Goal: Information Seeking & Learning: Learn about a topic

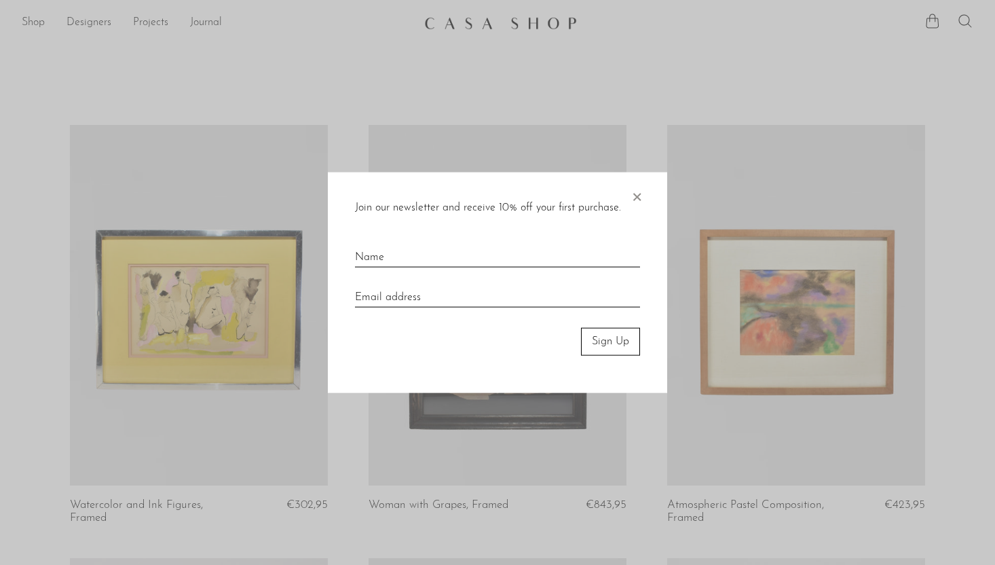
click at [638, 197] on span "×" at bounding box center [637, 193] width 14 height 43
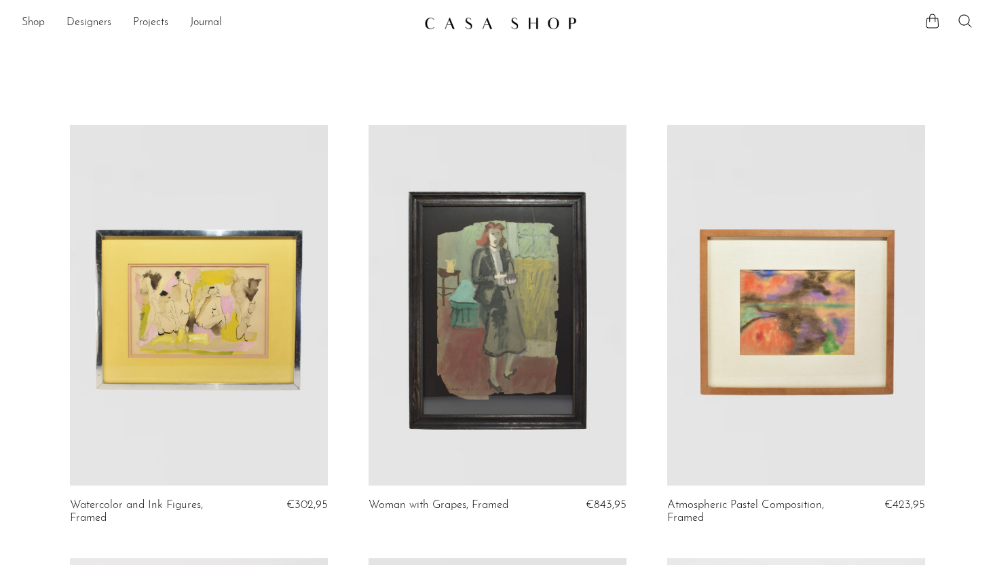
click at [553, 24] on img at bounding box center [500, 23] width 153 height 14
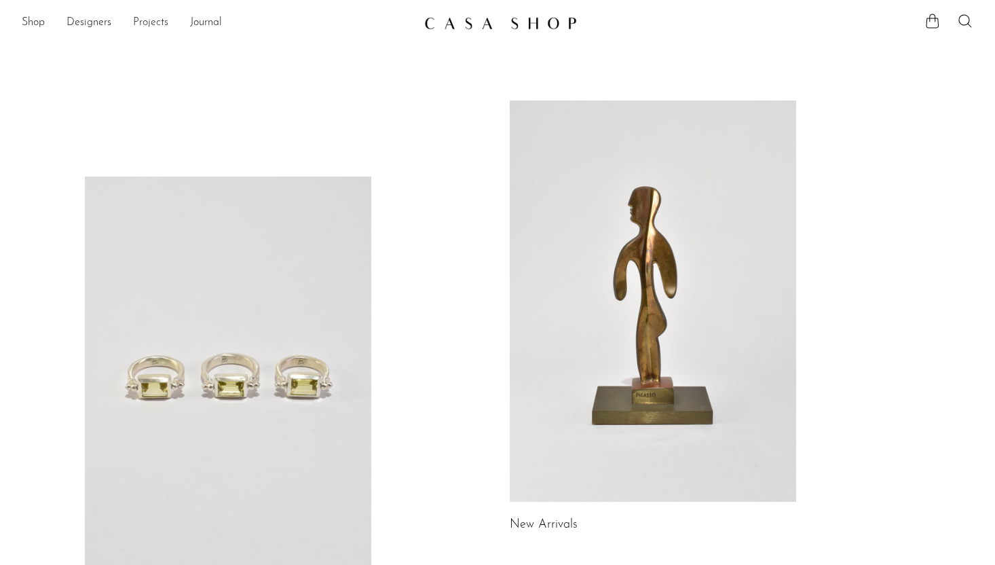
click at [161, 22] on link "Projects" at bounding box center [150, 23] width 35 height 18
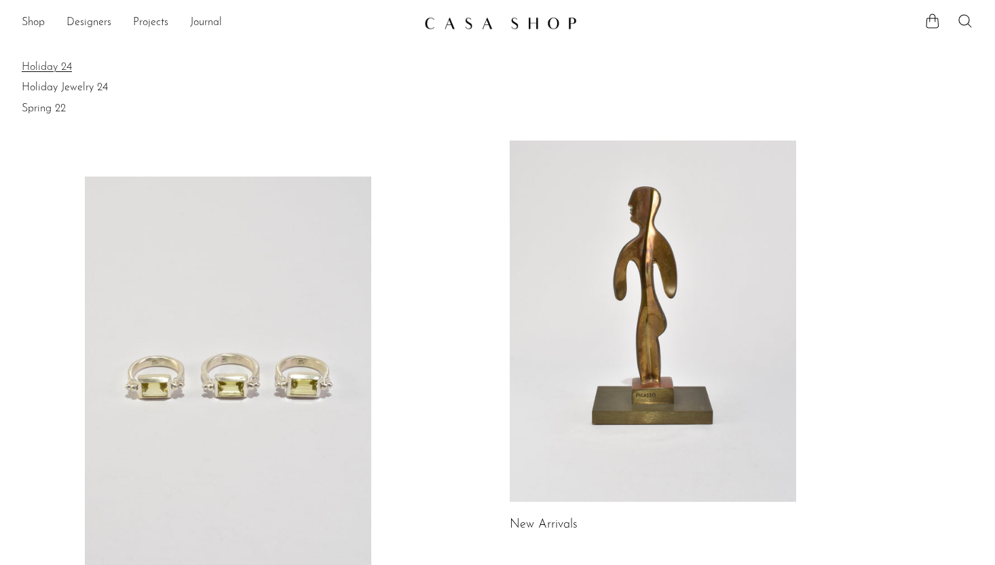
click at [65, 64] on link "Holiday 24" at bounding box center [498, 67] width 952 height 15
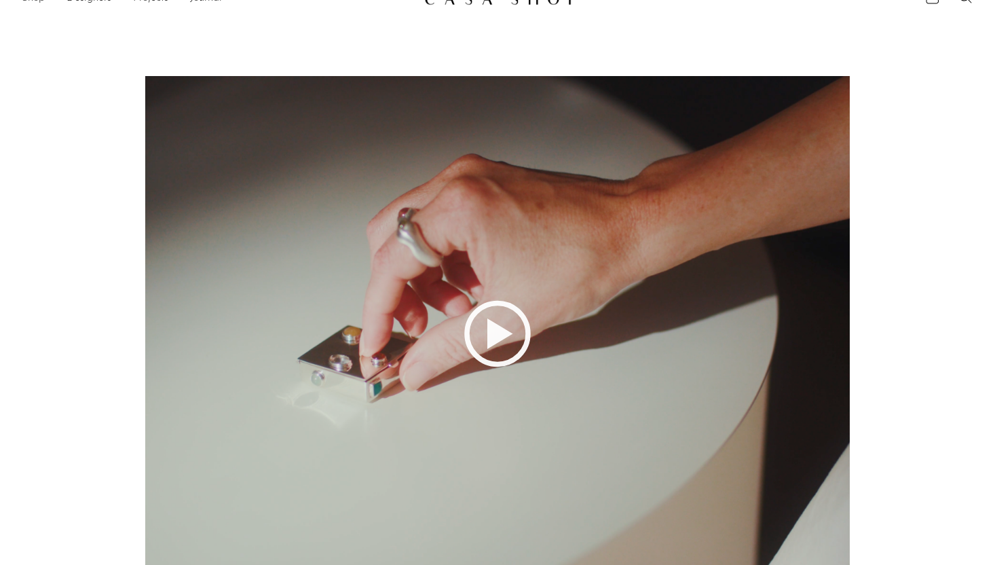
scroll to position [23, 0]
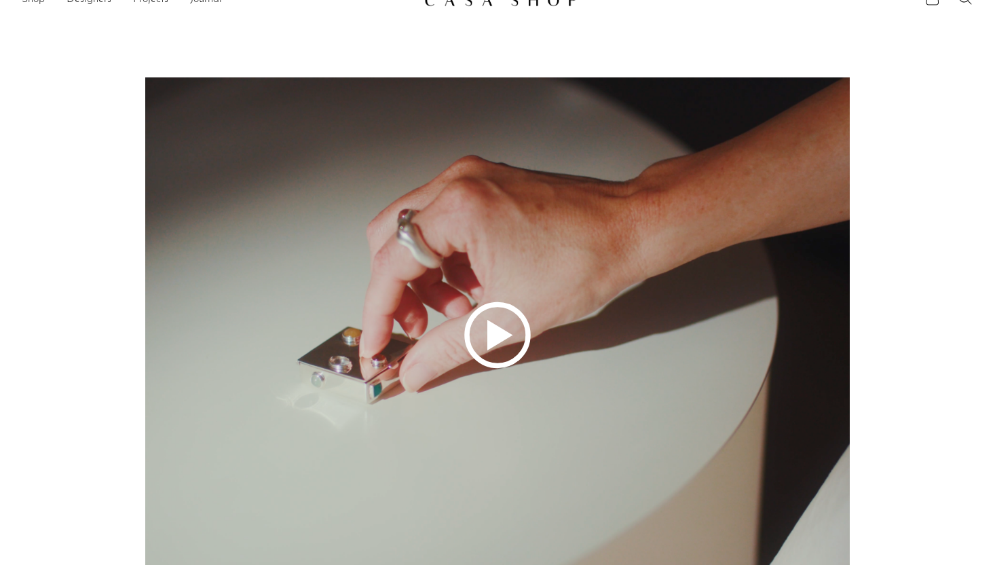
click at [499, 332] on polygon at bounding box center [501, 335] width 26 height 31
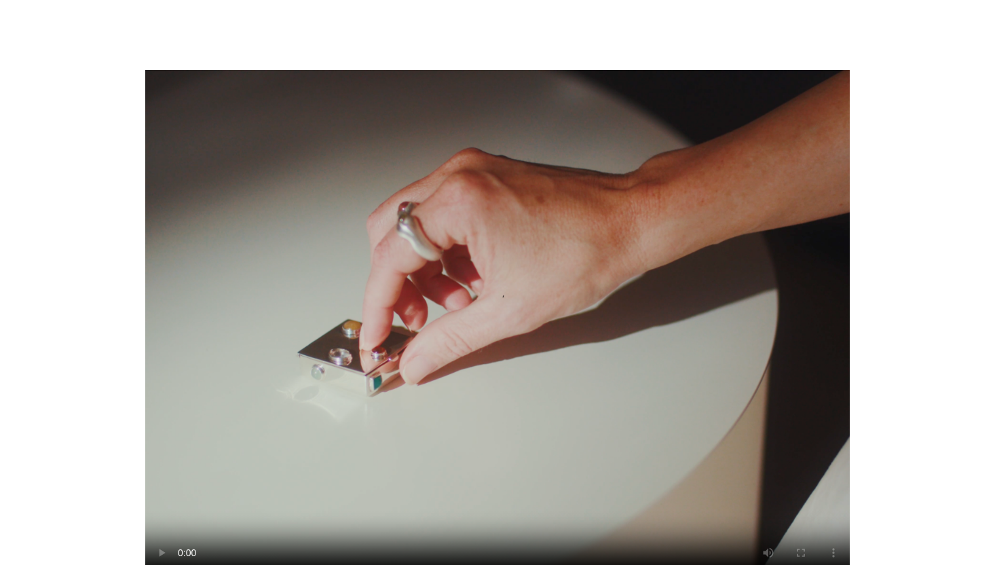
scroll to position [0, 0]
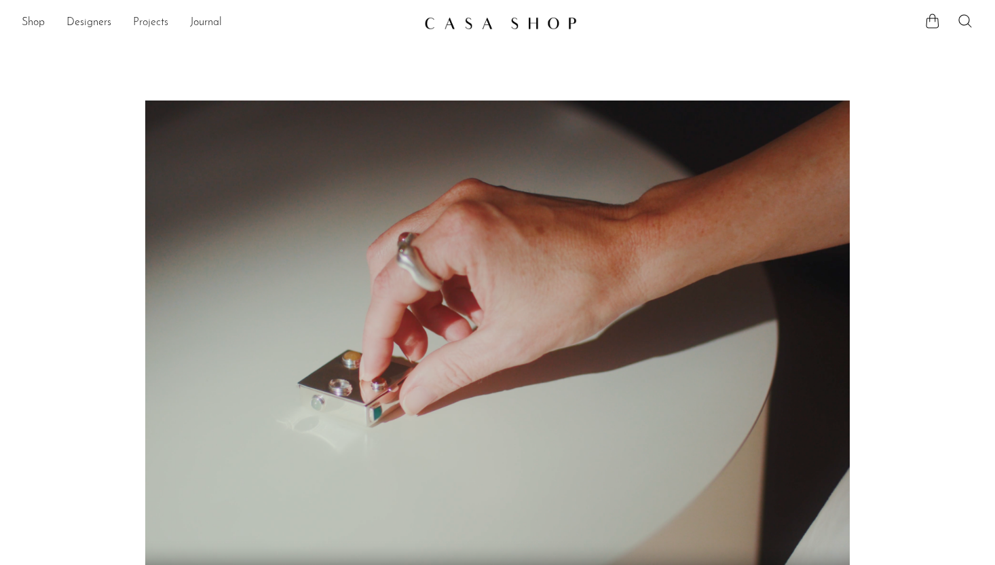
click at [147, 27] on link "Projects" at bounding box center [150, 23] width 35 height 18
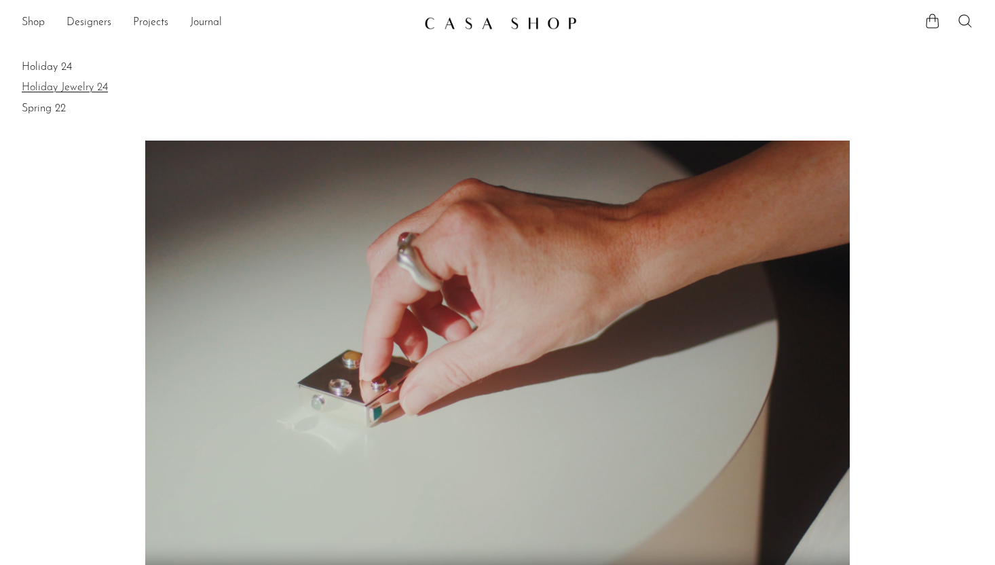
click at [104, 87] on link "Holiday Jewelry 24" at bounding box center [498, 87] width 952 height 15
click at [51, 107] on link "Spring 22" at bounding box center [498, 108] width 952 height 15
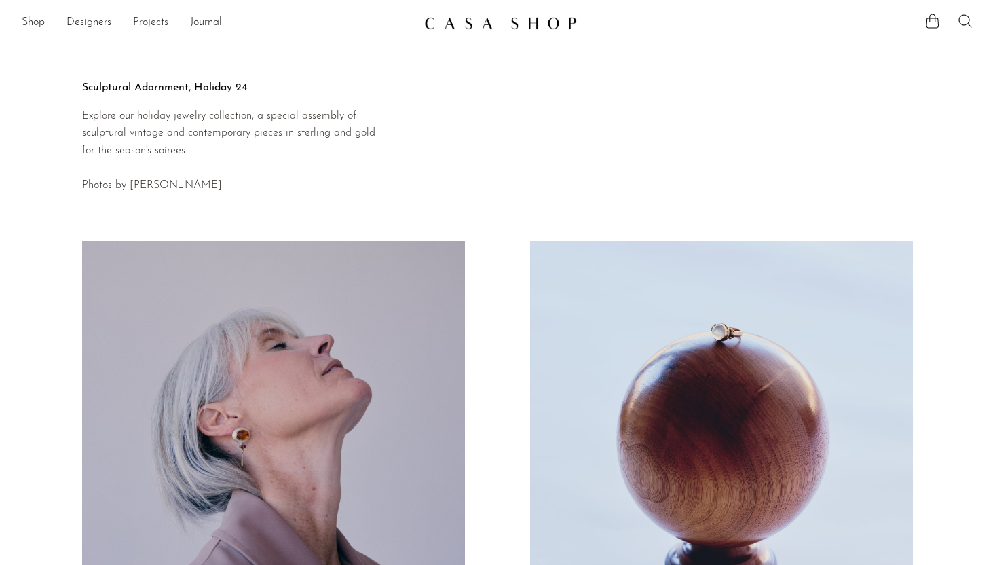
click at [156, 24] on link "Projects" at bounding box center [150, 23] width 35 height 18
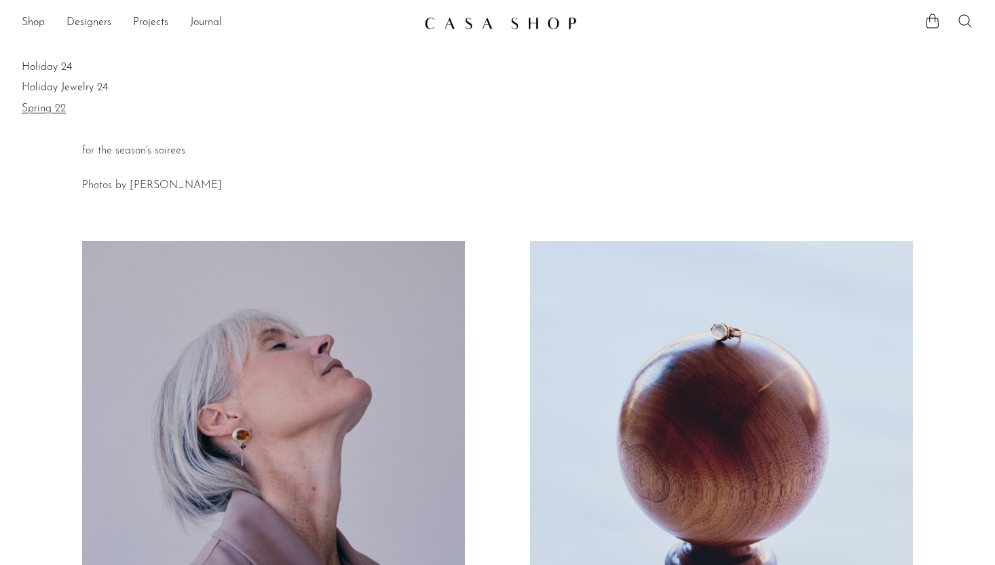
click at [45, 112] on link "Spring 22" at bounding box center [498, 108] width 952 height 15
click at [65, 68] on link "Holiday 24" at bounding box center [498, 67] width 952 height 15
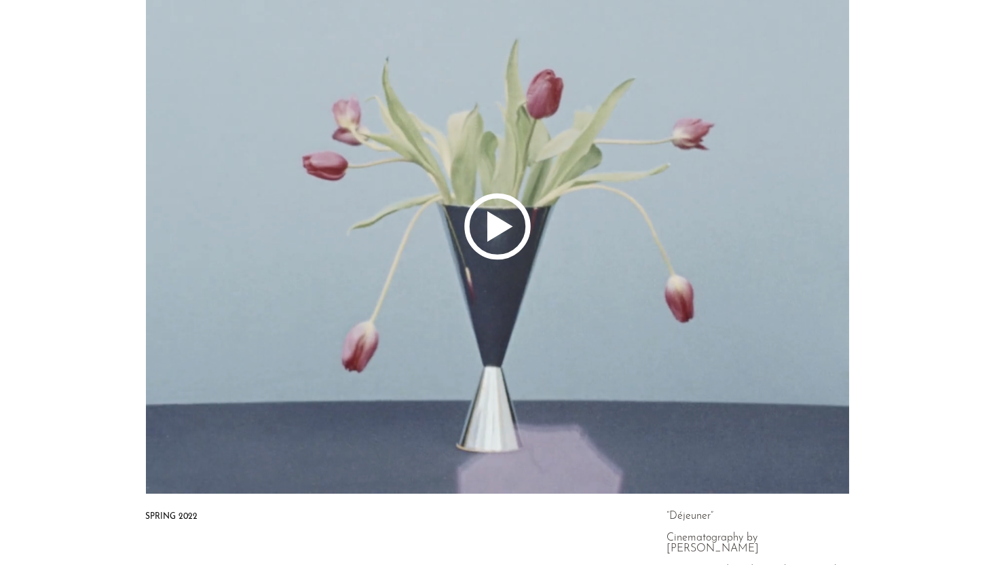
scroll to position [223, 0]
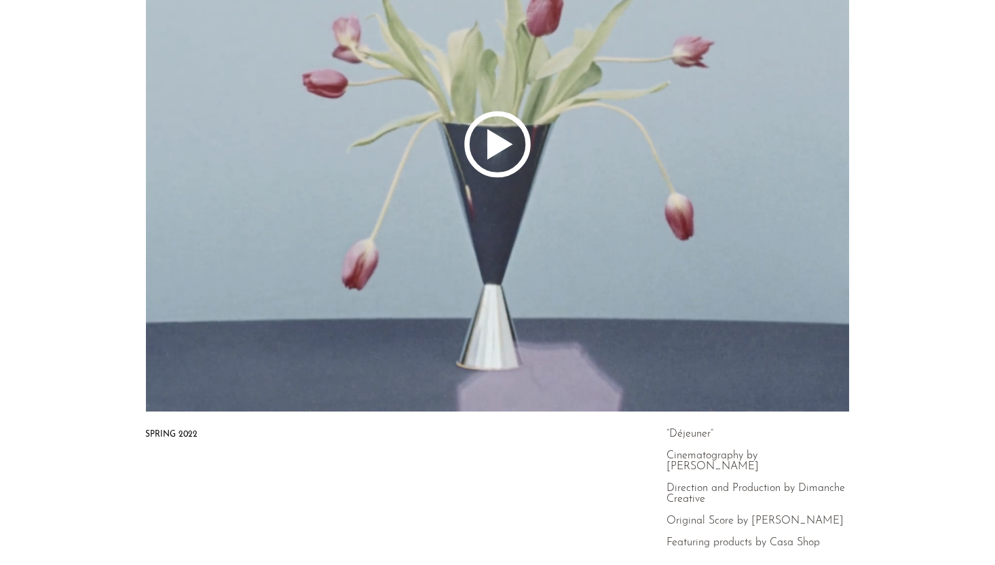
click at [496, 143] on polygon at bounding box center [501, 144] width 26 height 31
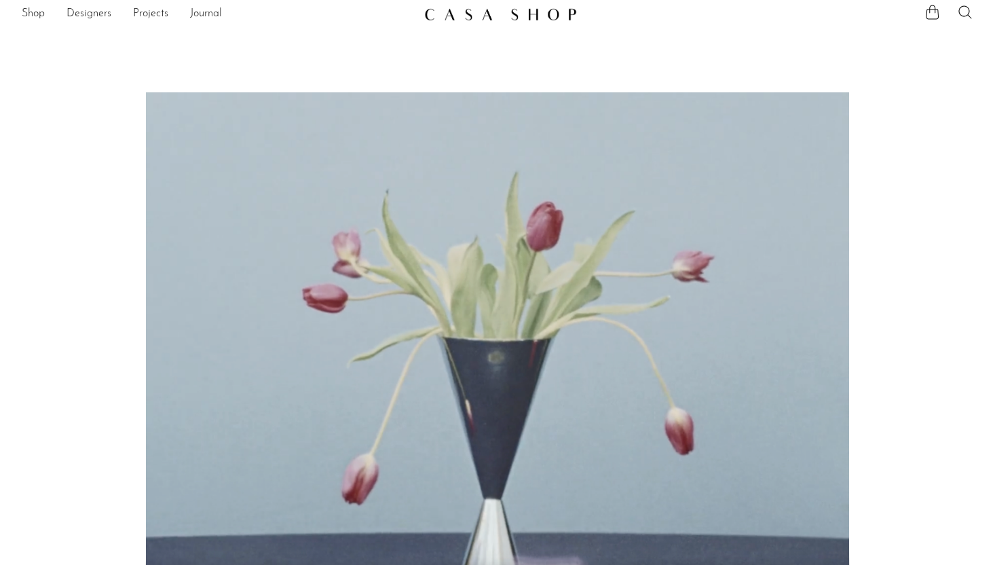
scroll to position [0, 0]
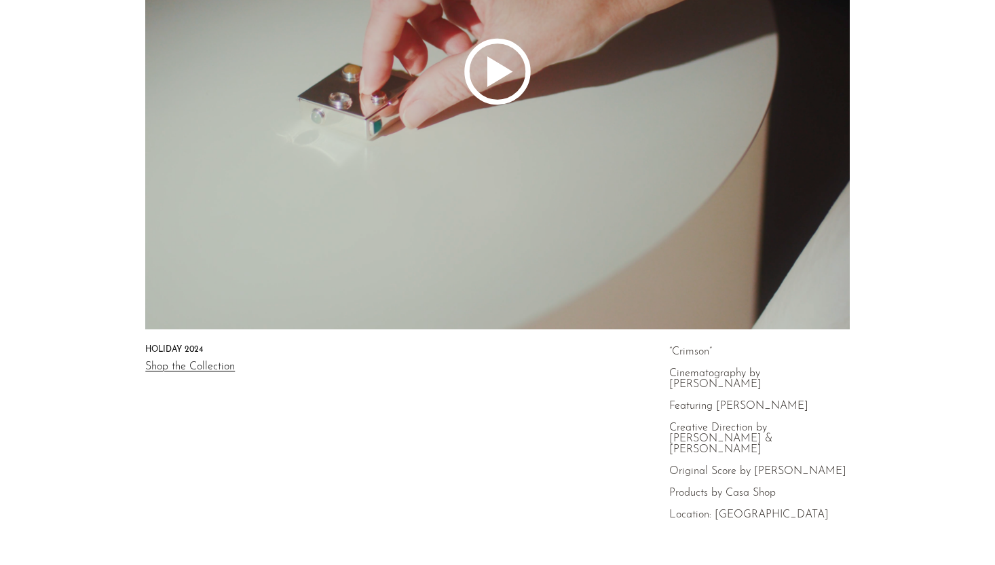
scroll to position [287, 0]
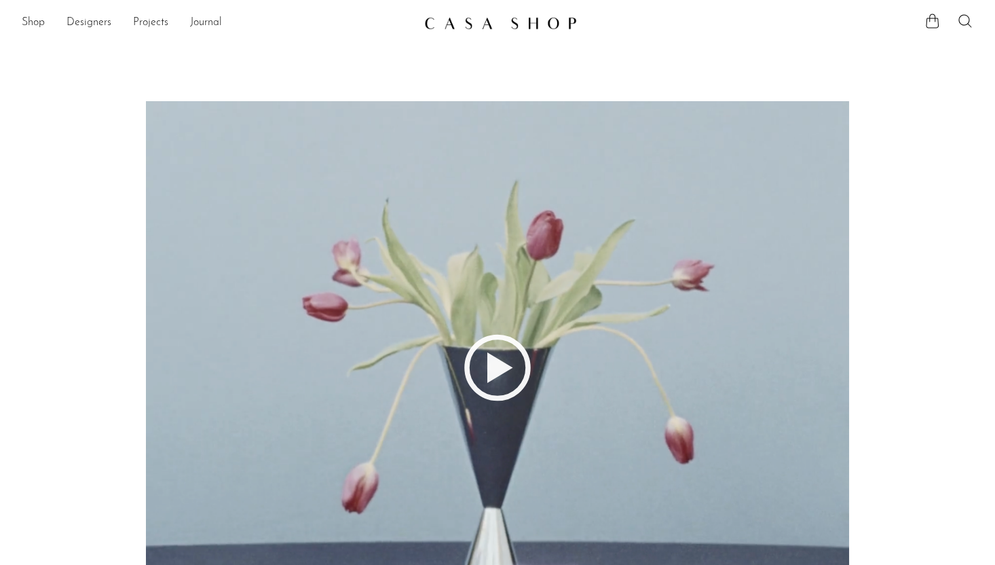
click at [205, 14] on li "Journal" at bounding box center [206, 23] width 32 height 23
click at [200, 31] on li "Journal" at bounding box center [206, 23] width 32 height 23
click at [199, 24] on link "Journal" at bounding box center [206, 23] width 32 height 18
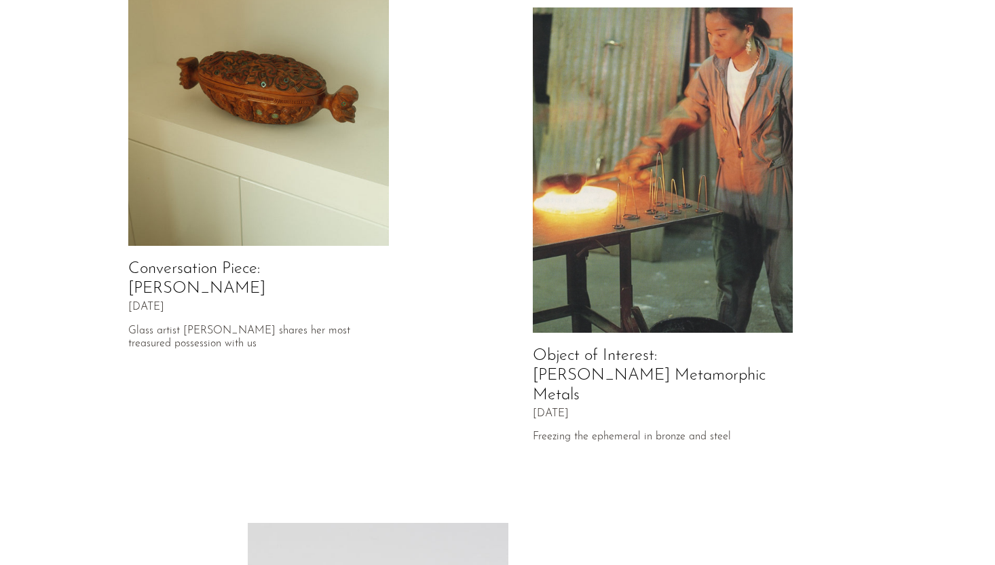
scroll to position [159, 0]
click at [617, 181] on img at bounding box center [663, 170] width 261 height 326
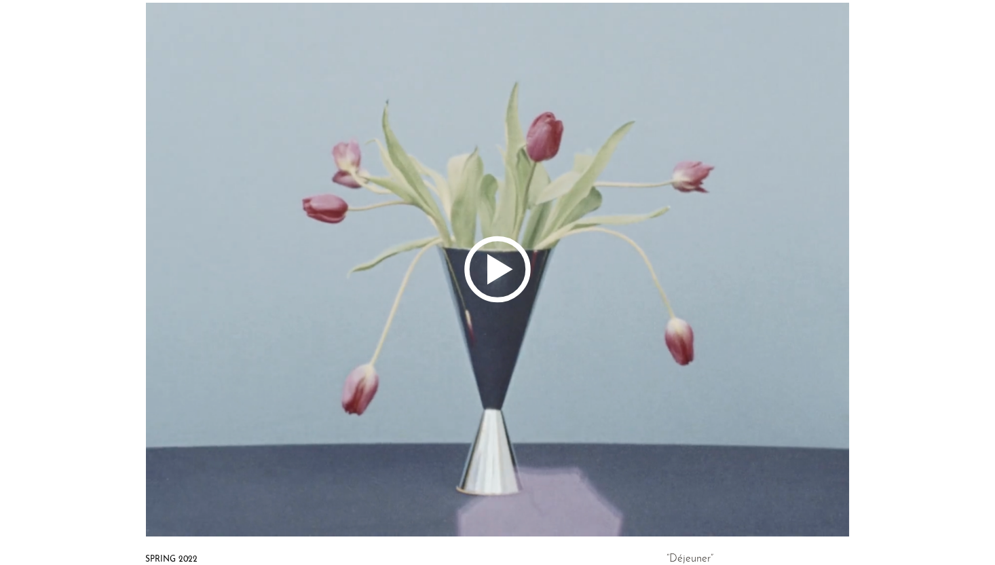
scroll to position [101, 0]
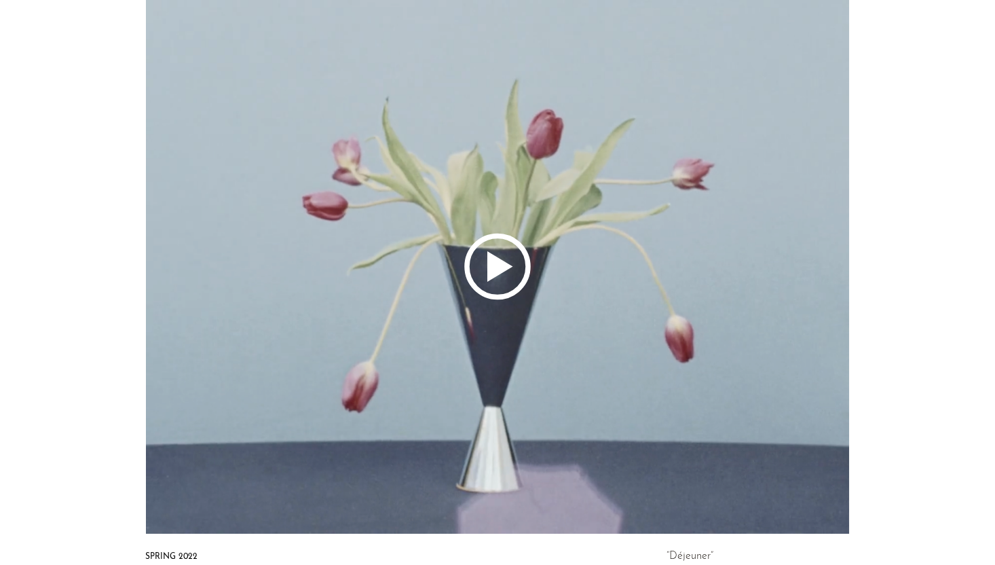
click at [500, 265] on polygon at bounding box center [501, 266] width 26 height 31
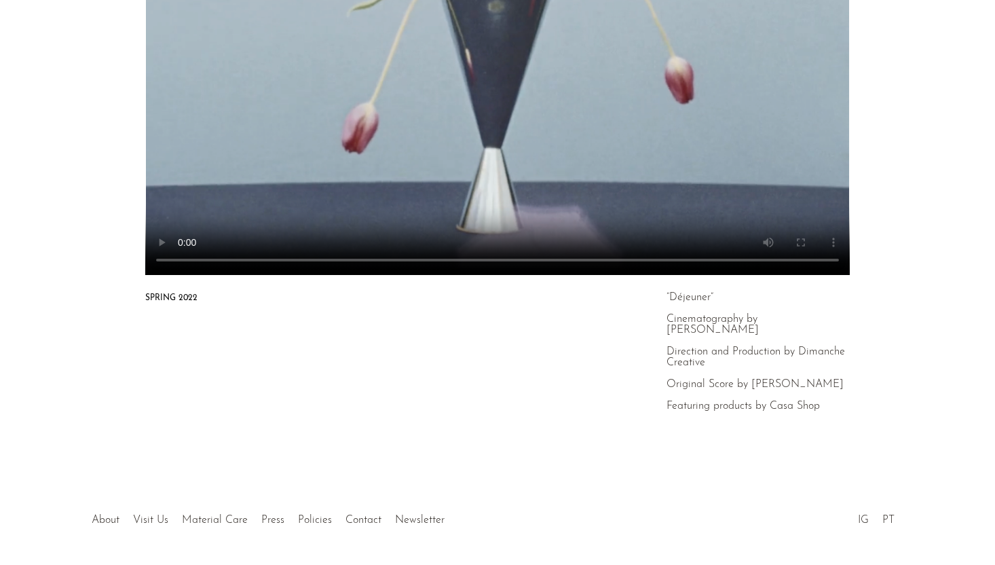
scroll to position [396, 0]
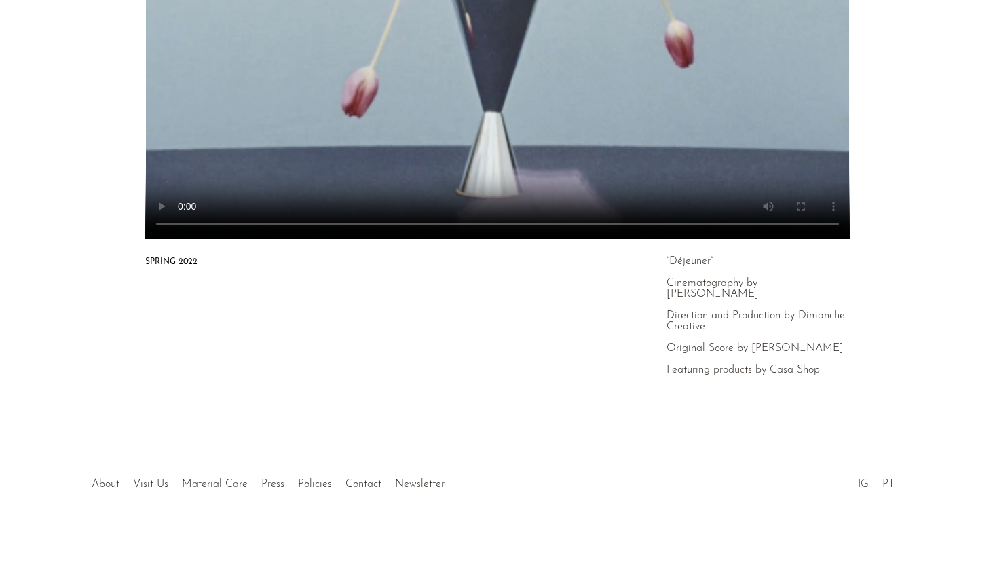
click at [859, 479] on link "IG" at bounding box center [863, 484] width 11 height 11
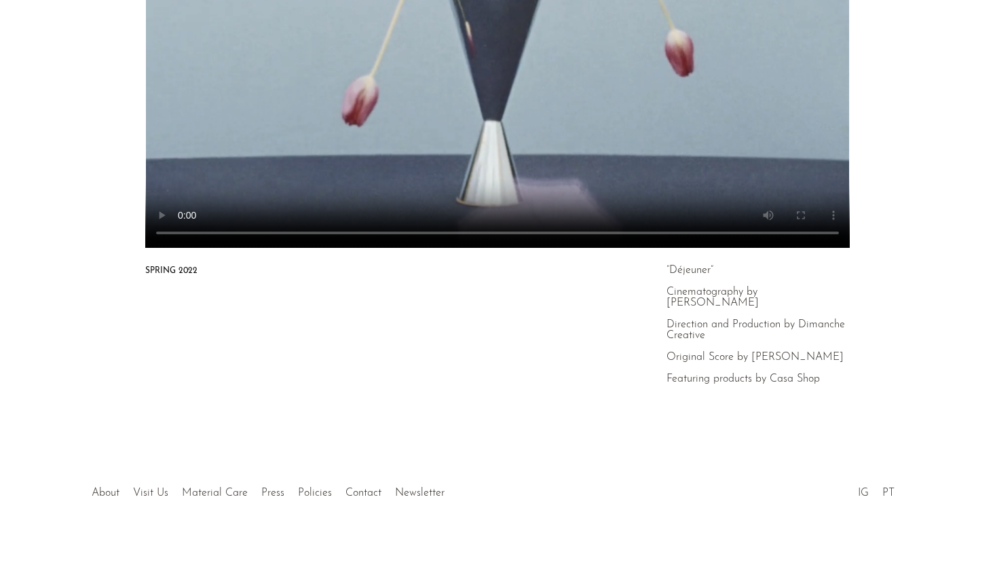
scroll to position [386, 0]
click at [150, 488] on link "Visit Us" at bounding box center [150, 493] width 35 height 11
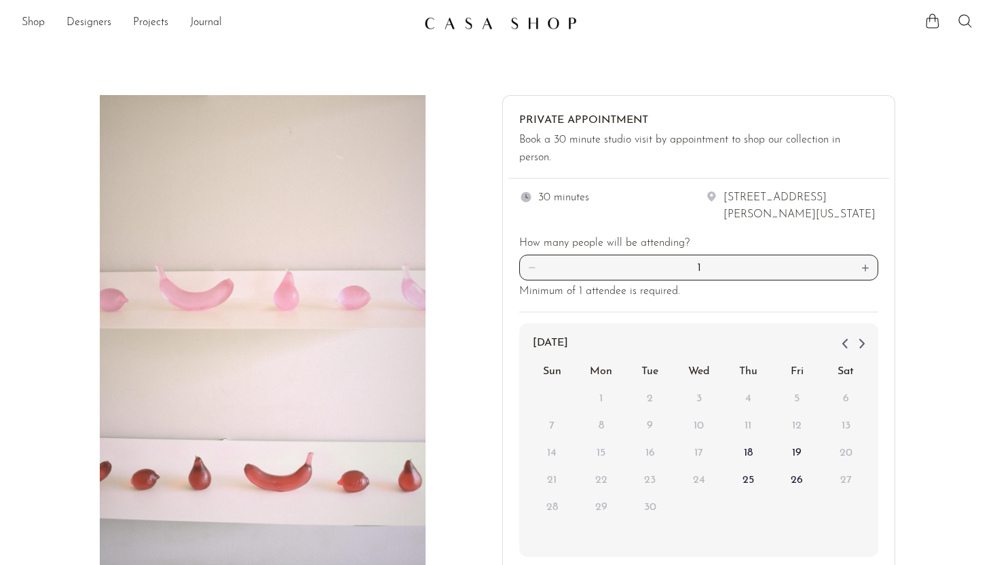
click at [458, 326] on div at bounding box center [463, 373] width 57 height 557
click at [479, 131] on div at bounding box center [463, 373] width 57 height 557
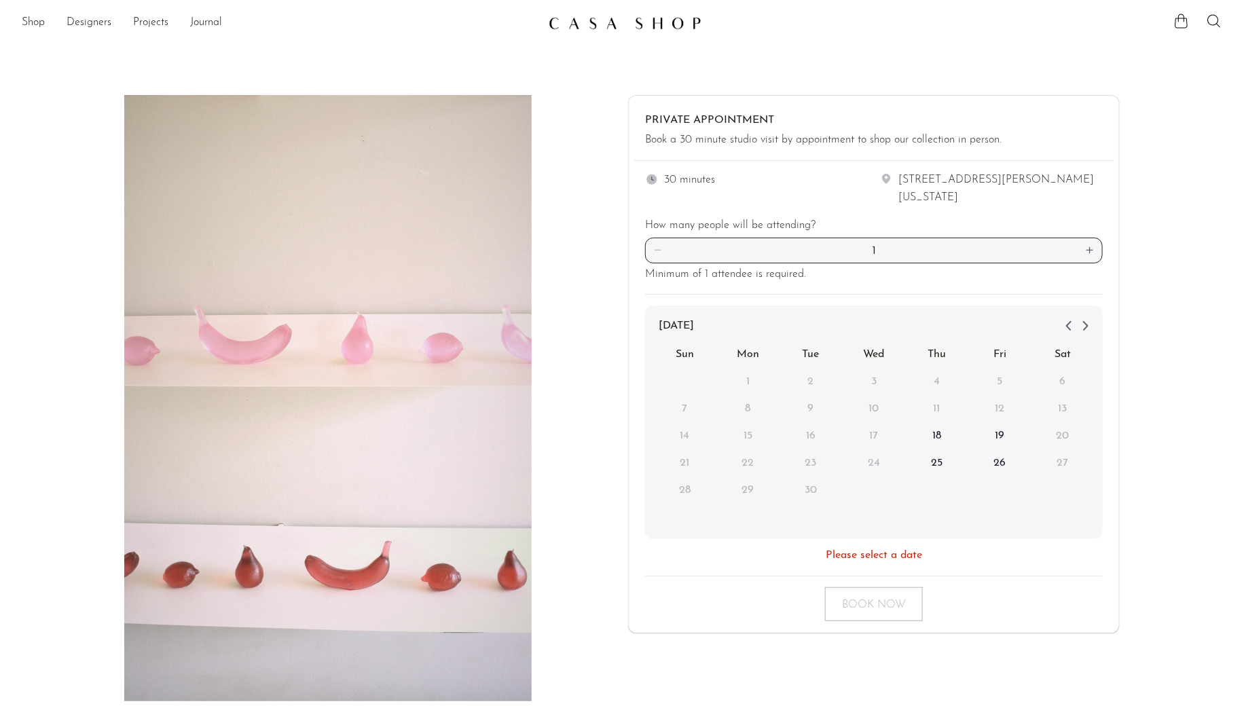
click at [995, 177] on div "Private Appointment Book a 30 minute studio visit by appointment to shop our co…" at bounding box center [622, 398] width 1244 height 607
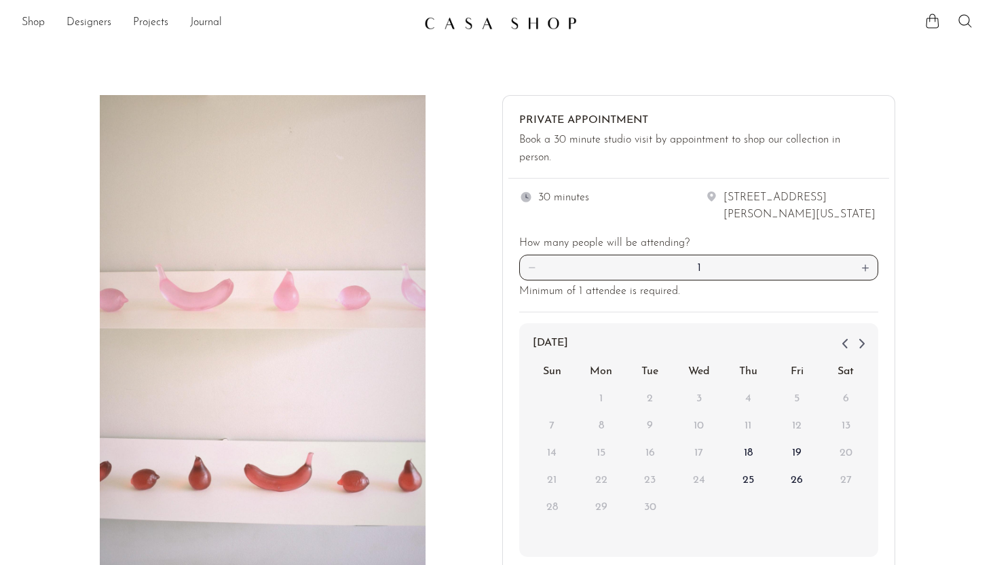
click at [604, 69] on div at bounding box center [497, 373] width 995 height 676
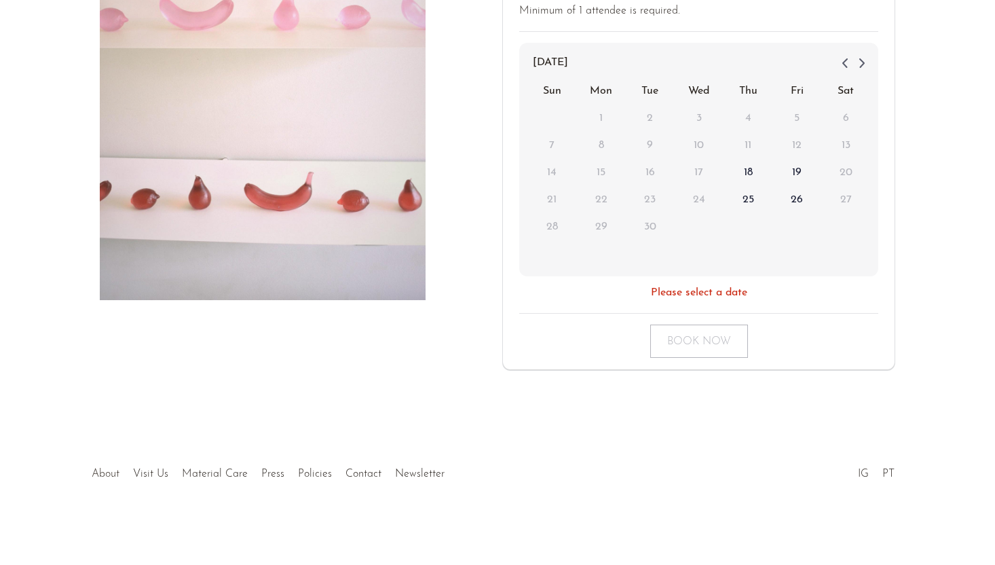
click at [105, 472] on link "About" at bounding box center [106, 474] width 28 height 11
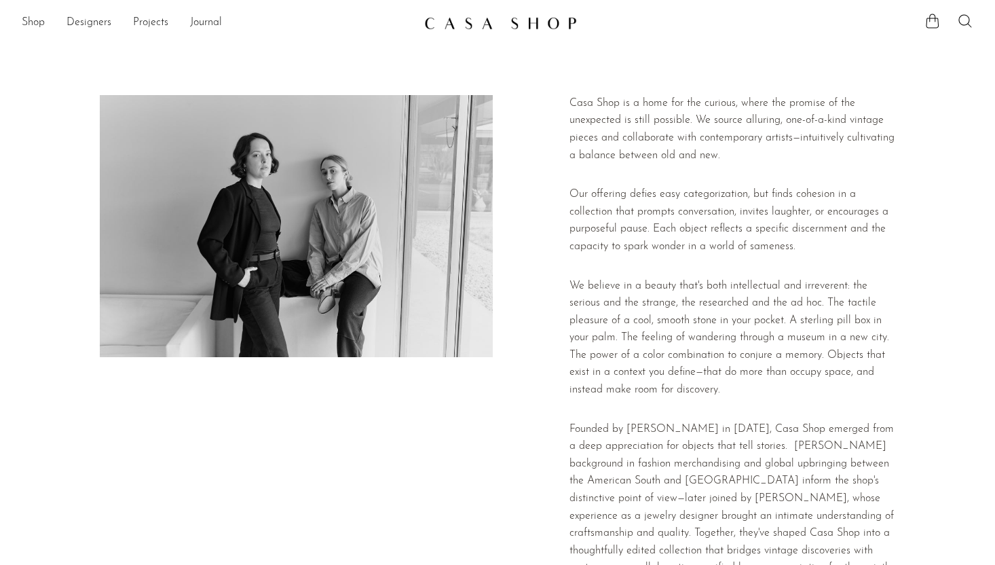
scroll to position [256, 0]
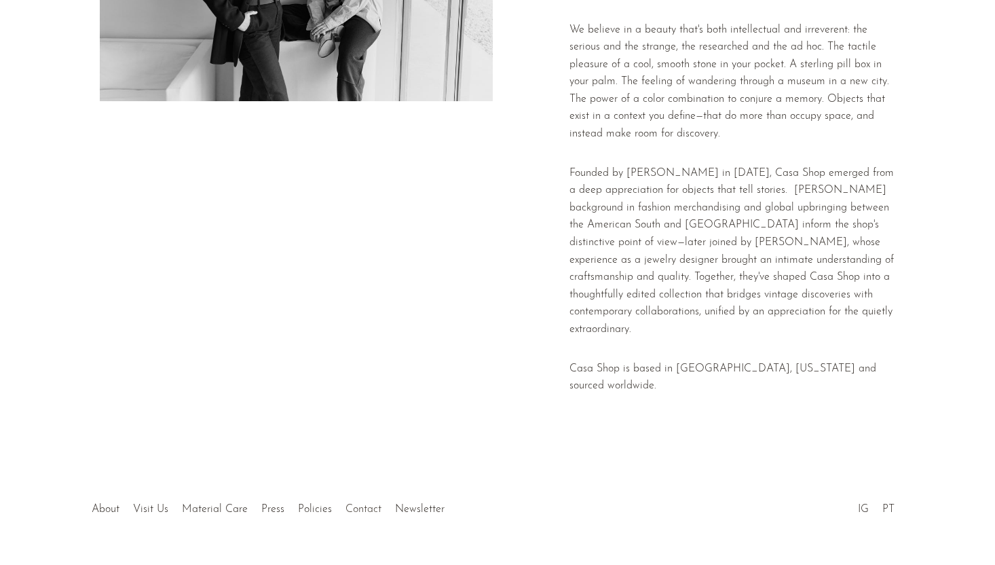
click at [361, 504] on link "Contact" at bounding box center [364, 509] width 36 height 11
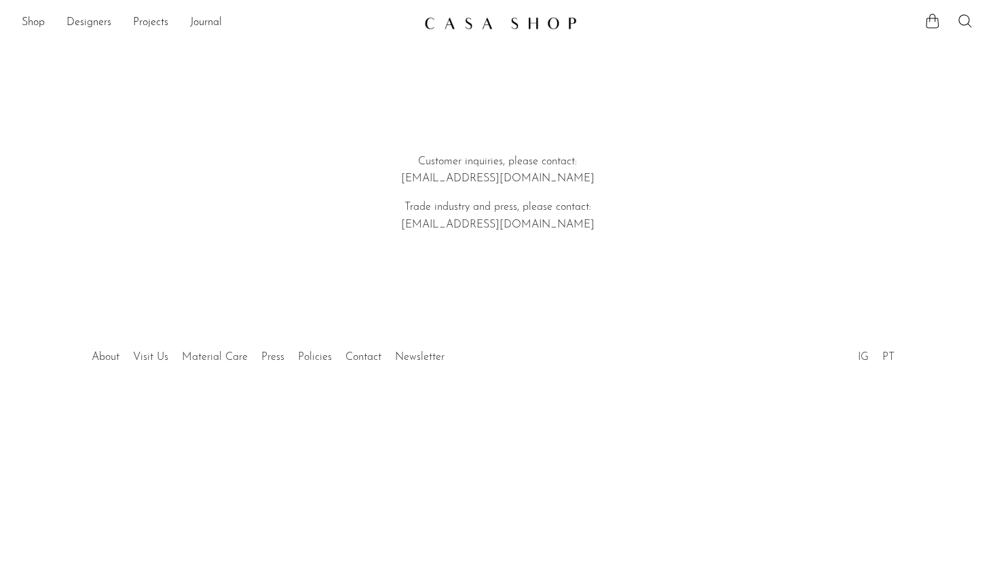
click at [414, 359] on div at bounding box center [497, 343] width 261 height 48
click at [399, 359] on div at bounding box center [497, 343] width 261 height 48
click at [741, 154] on article "Customer inquiries, please contact: hello@shopcasashop.com Trade industry and p…" at bounding box center [497, 174] width 995 height 278
drag, startPoint x: 554, startPoint y: 225, endPoint x: 439, endPoint y: 228, distance: 115.5
click at [439, 228] on p "Trade industry and press, please contact: emi@shopcasashop.com" at bounding box center [498, 216] width 388 height 35
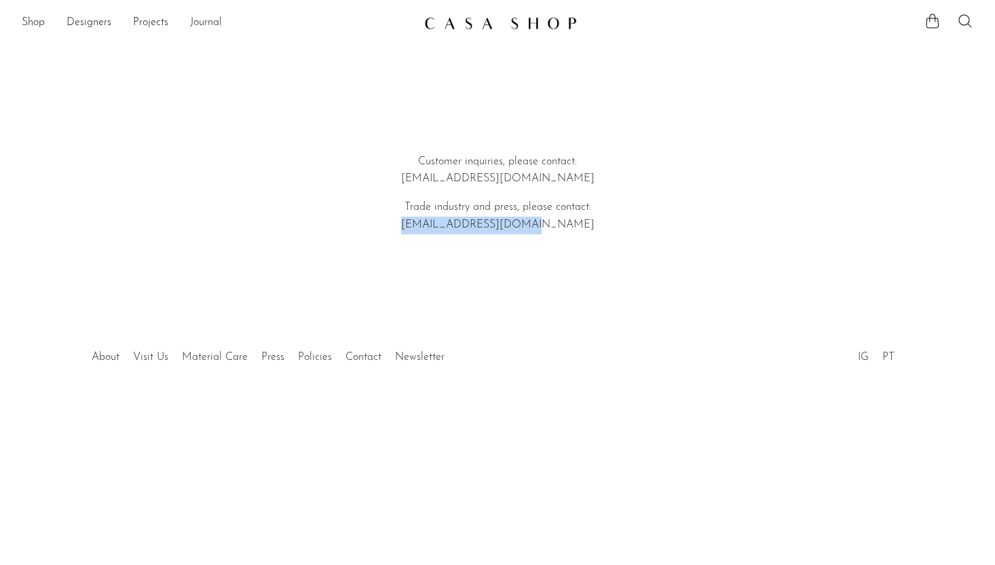
click at [206, 26] on link "Journal" at bounding box center [206, 23] width 32 height 18
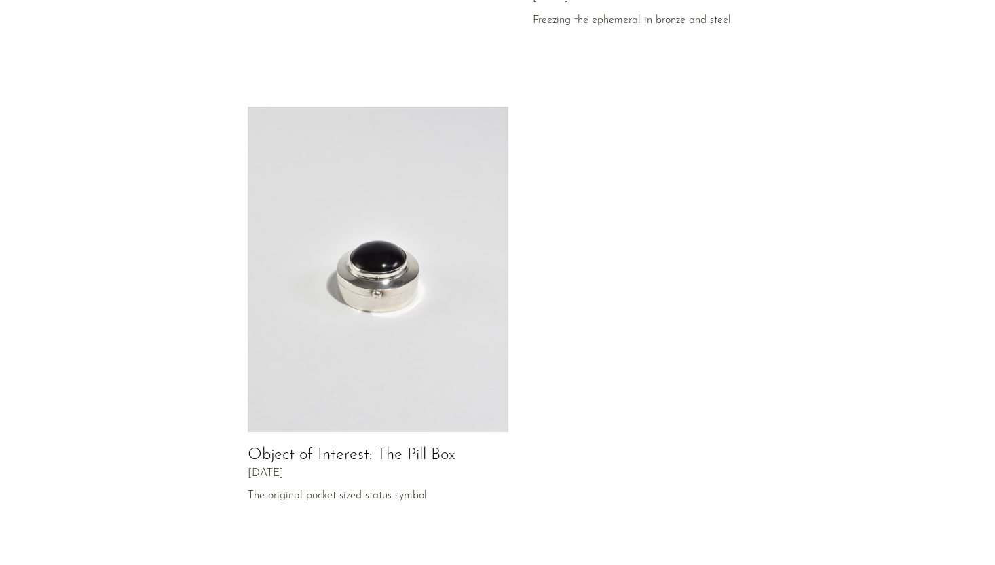
scroll to position [692, 0]
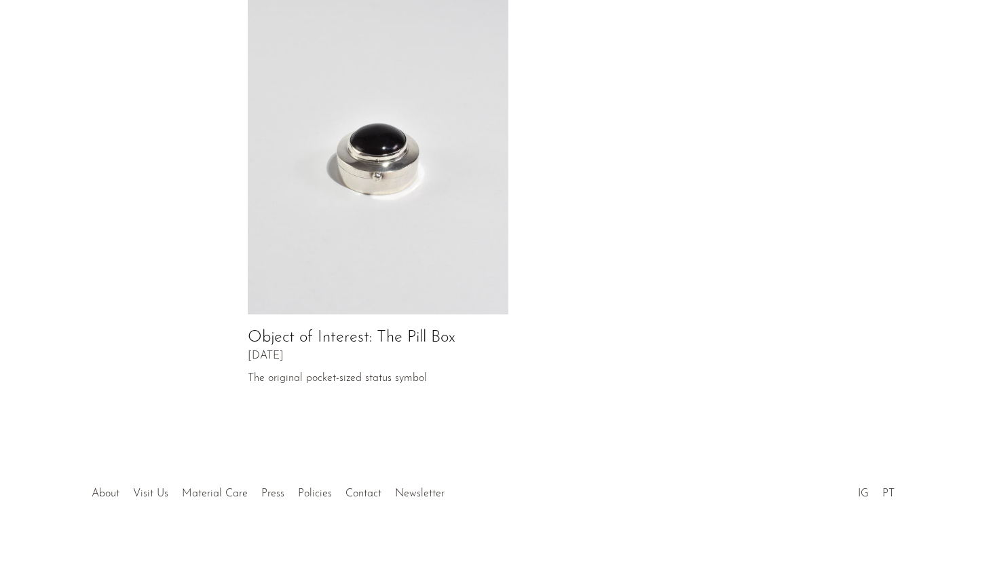
click at [274, 191] on img at bounding box center [378, 152] width 261 height 326
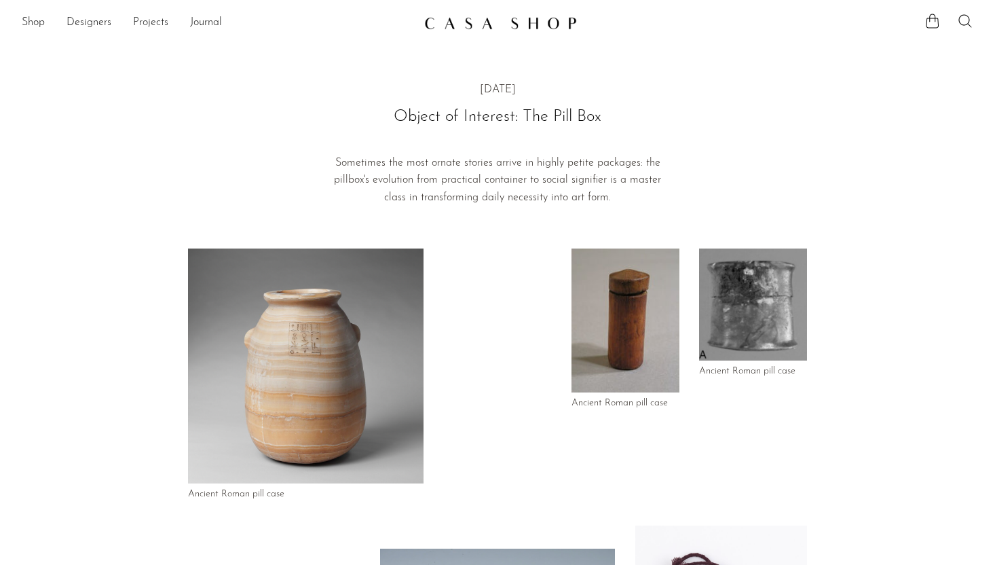
click at [163, 28] on link "Projects" at bounding box center [150, 23] width 35 height 18
click at [63, 69] on link "Holiday 24" at bounding box center [498, 67] width 952 height 15
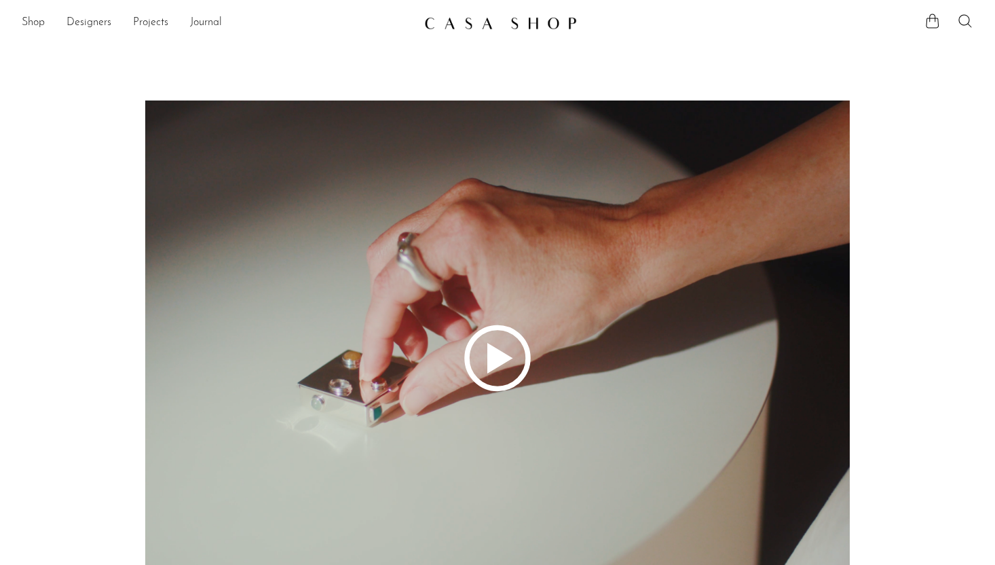
click at [512, 358] on polygon at bounding box center [501, 358] width 26 height 31
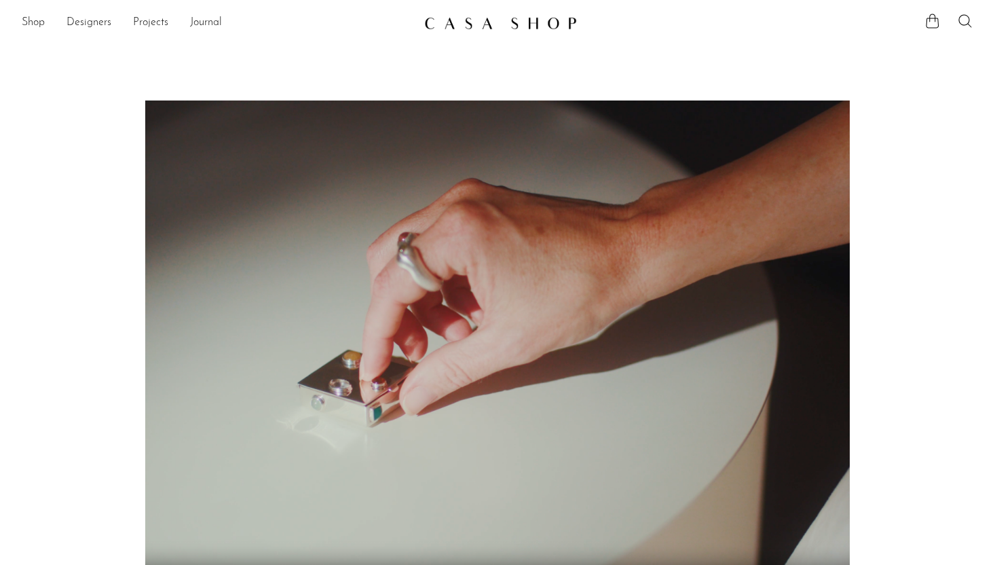
click at [454, 26] on img at bounding box center [500, 23] width 153 height 14
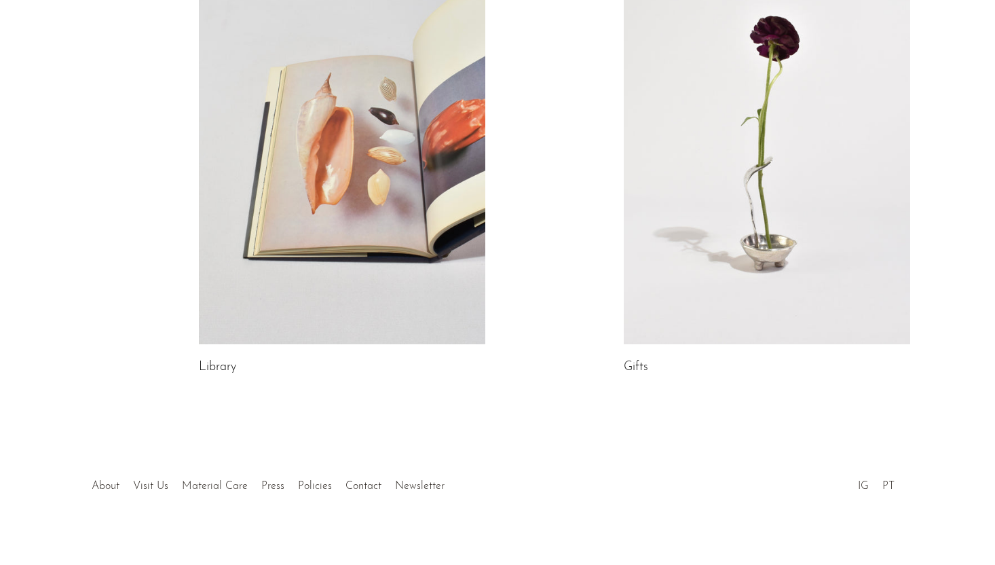
scroll to position [755, 0]
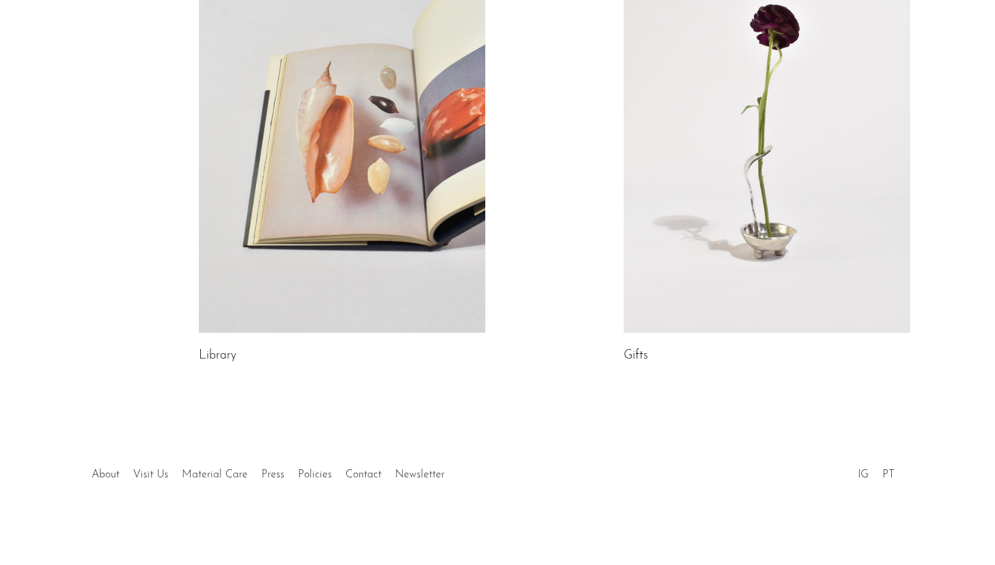
click at [359, 279] on link at bounding box center [342, 131] width 287 height 401
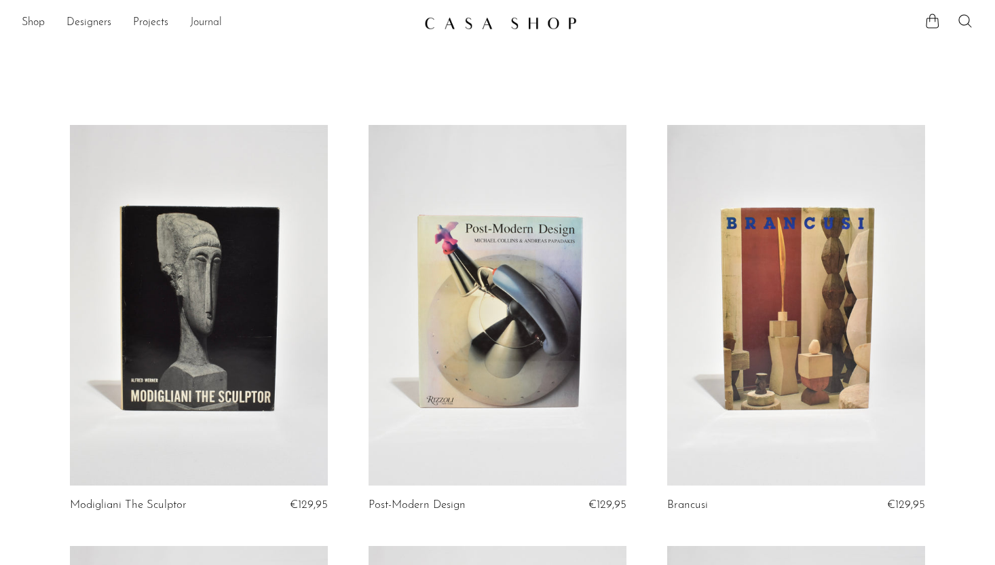
click at [210, 22] on link "Journal" at bounding box center [206, 23] width 32 height 18
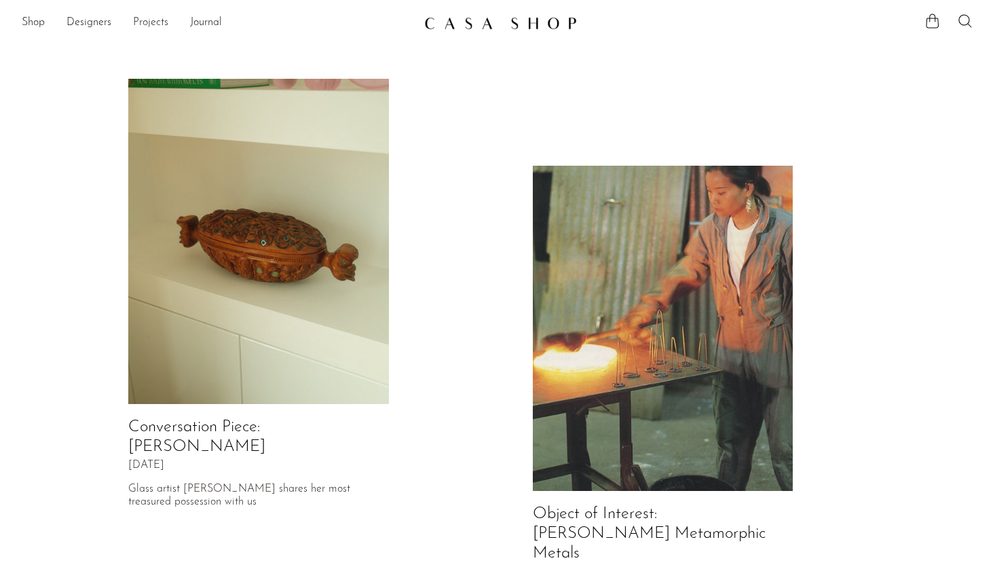
click at [146, 22] on link "Projects" at bounding box center [150, 23] width 35 height 18
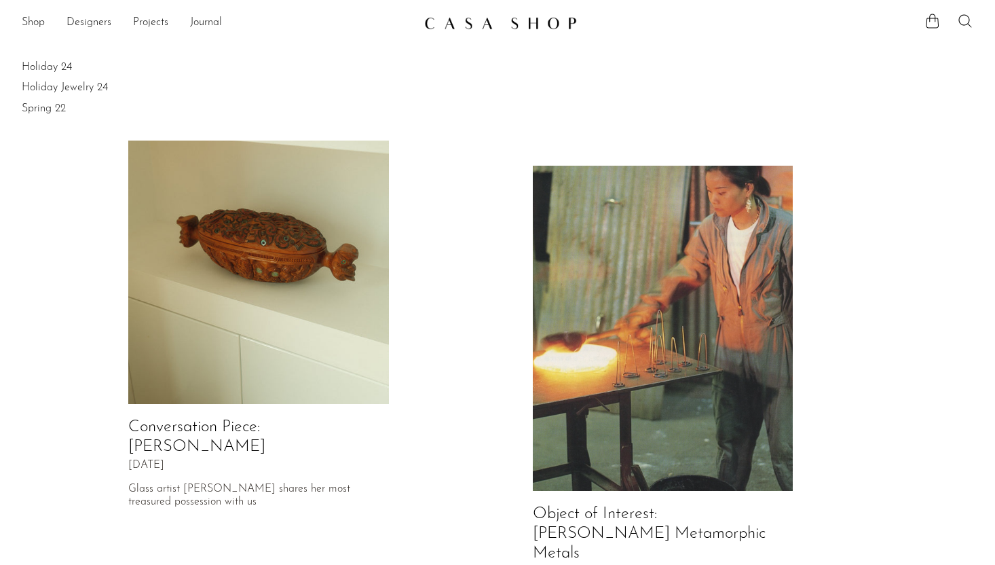
click at [492, 32] on link at bounding box center [497, 23] width 147 height 24
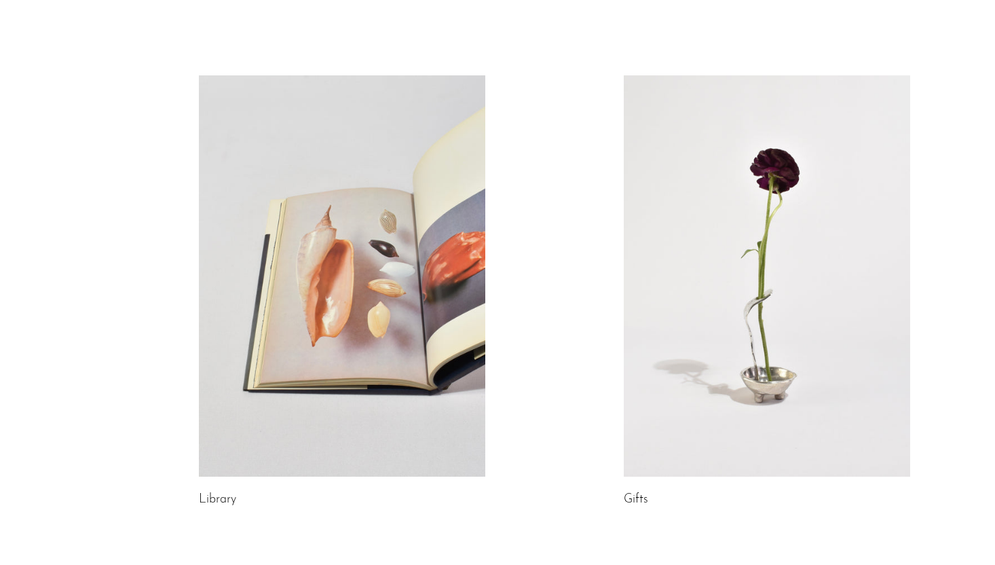
scroll to position [755, 0]
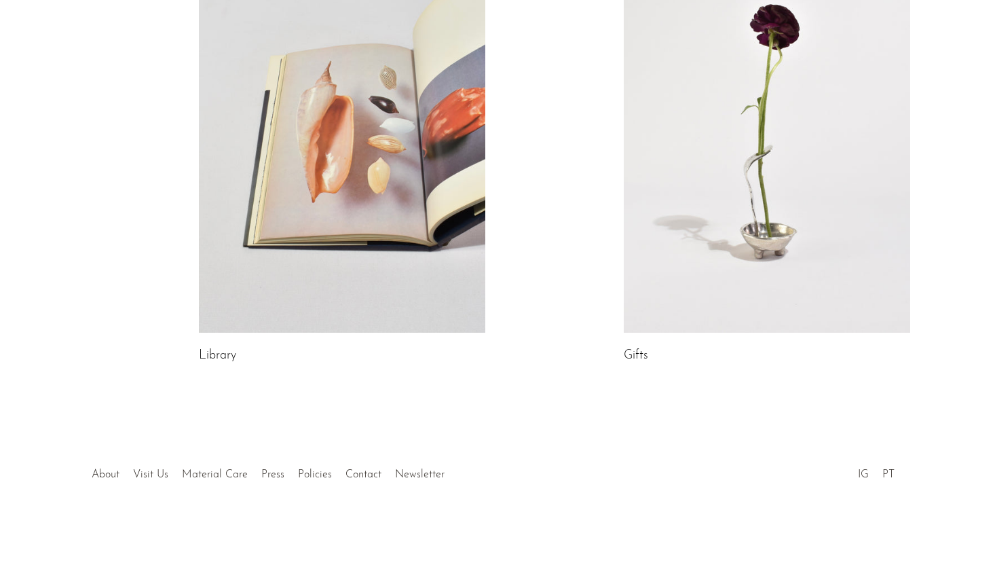
click at [435, 312] on link at bounding box center [342, 131] width 287 height 401
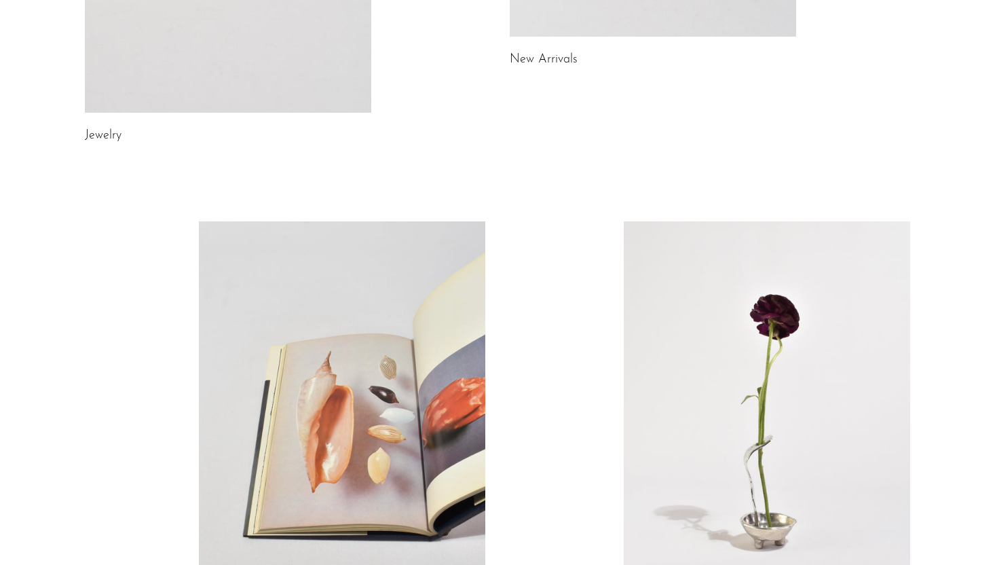
scroll to position [205, 0]
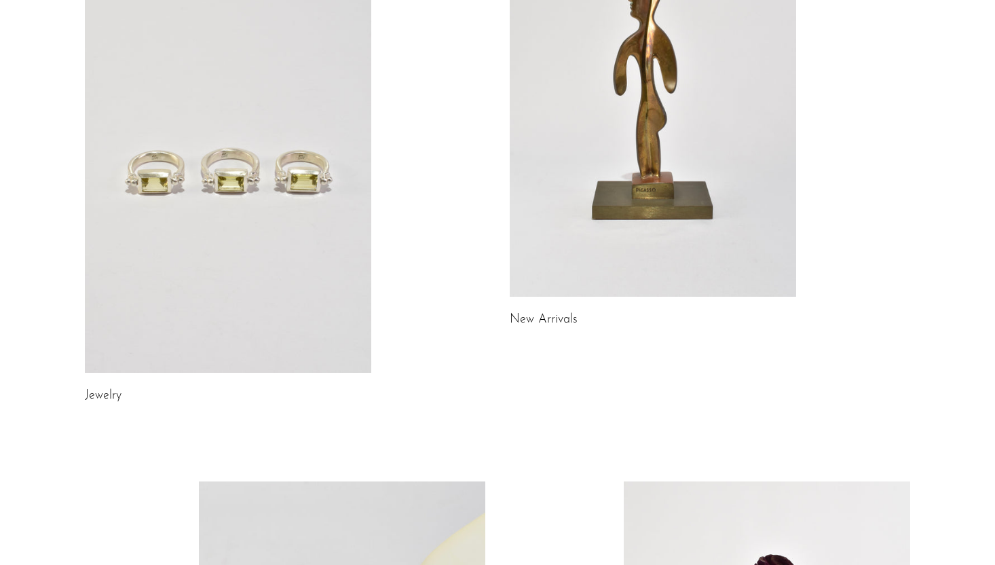
click at [215, 224] on link at bounding box center [228, 171] width 287 height 401
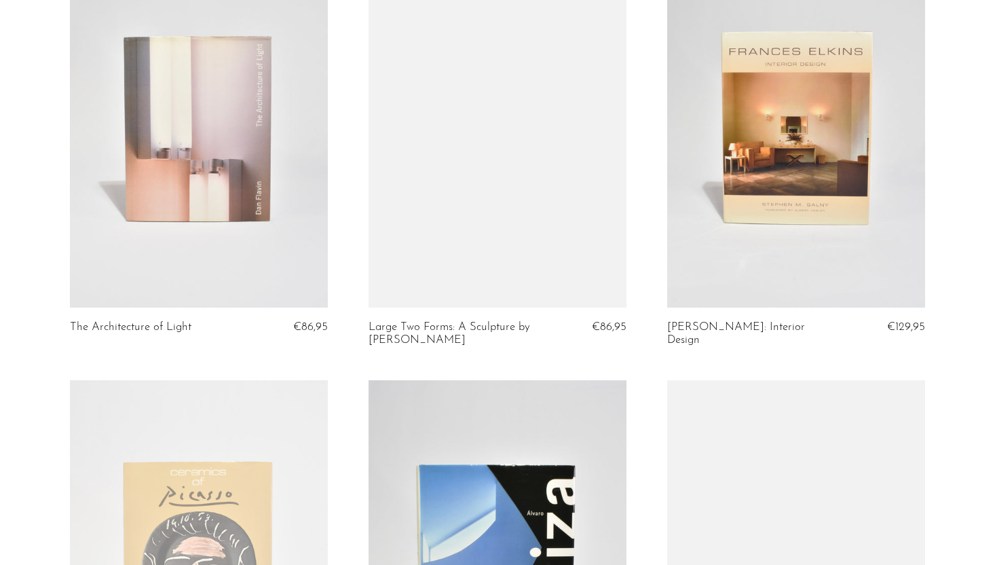
scroll to position [1326, 0]
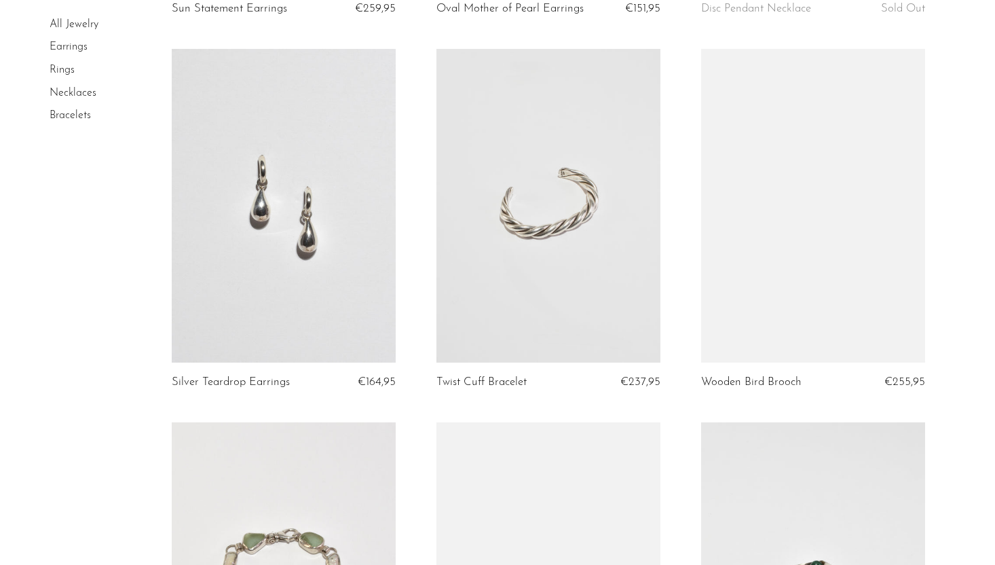
scroll to position [1198, 0]
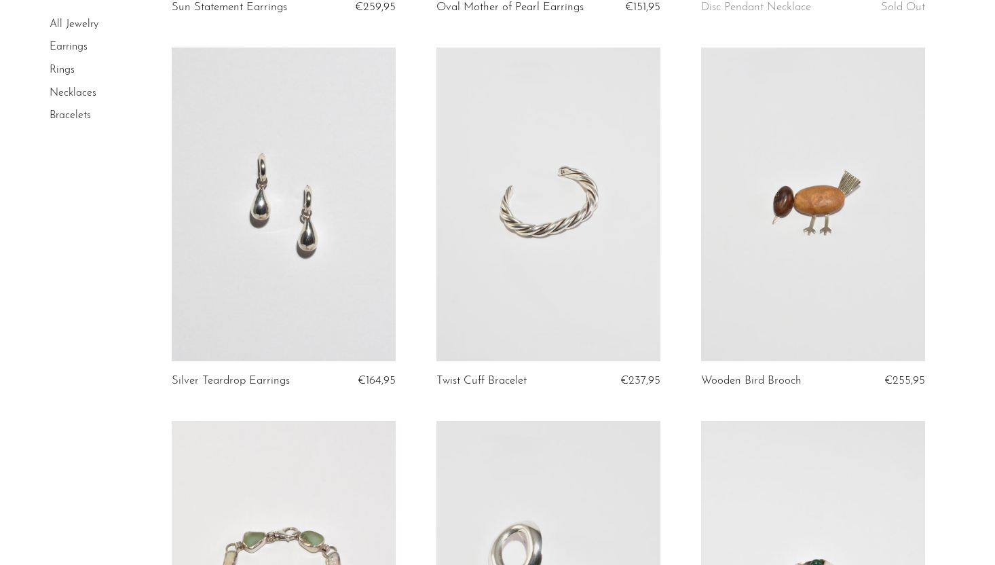
click at [495, 251] on link at bounding box center [549, 205] width 224 height 314
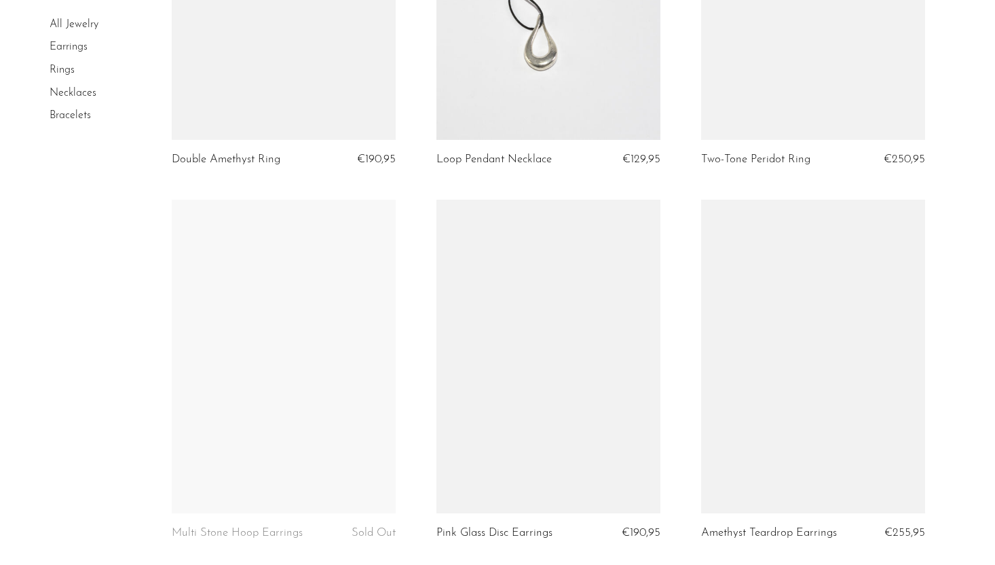
scroll to position [2091, 0]
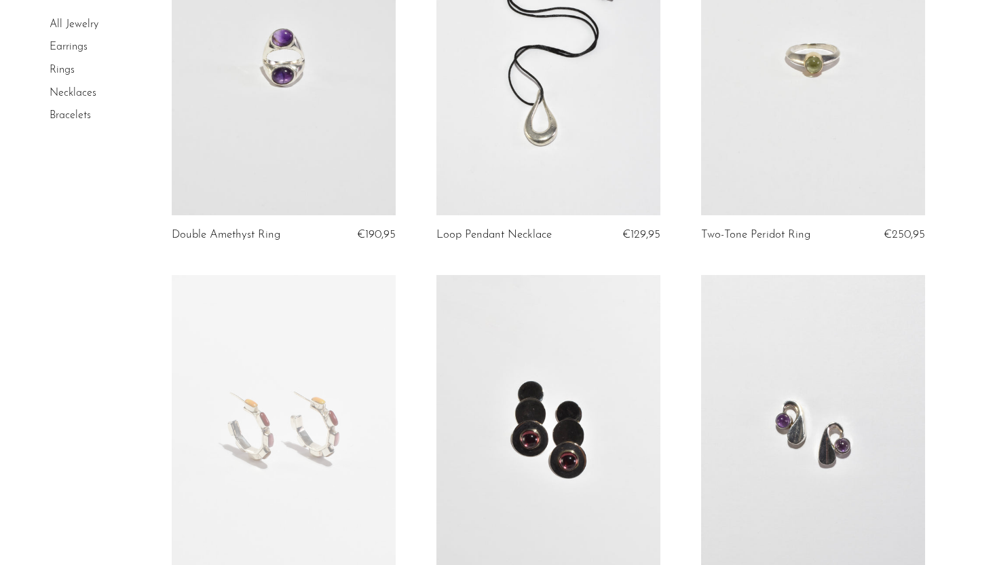
click at [507, 155] on link at bounding box center [549, 59] width 224 height 314
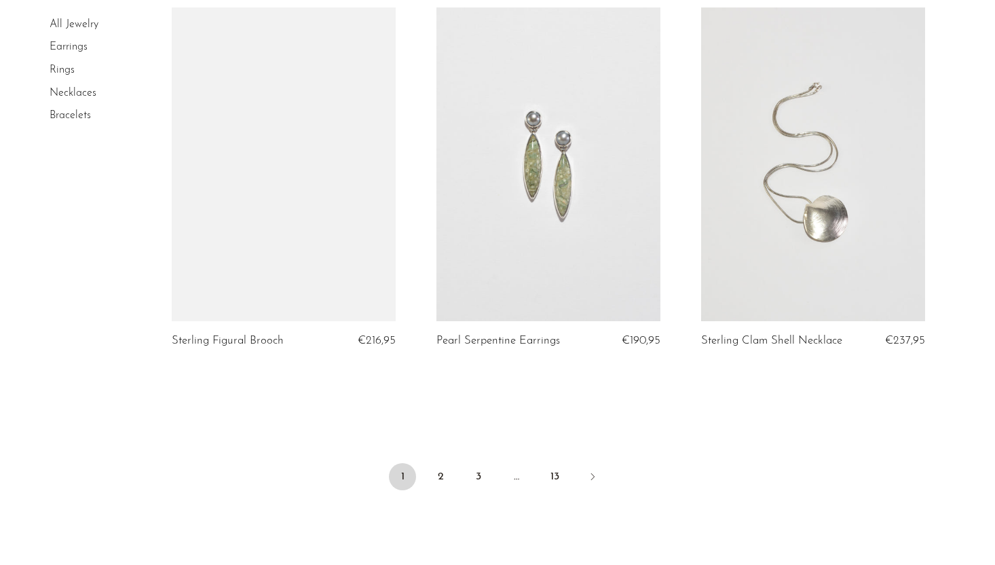
scroll to position [4241, 0]
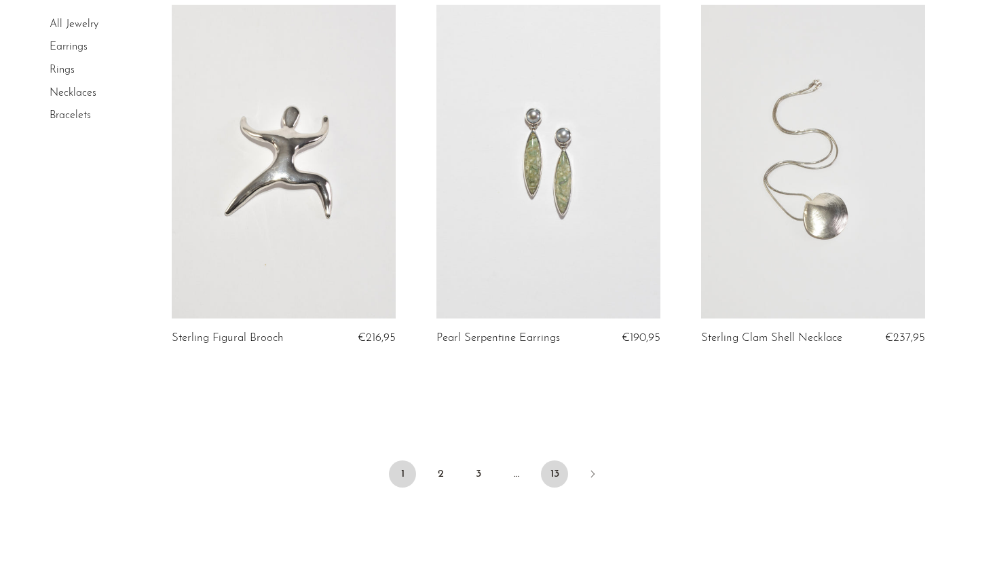
click at [557, 472] on link "13" at bounding box center [554, 473] width 27 height 27
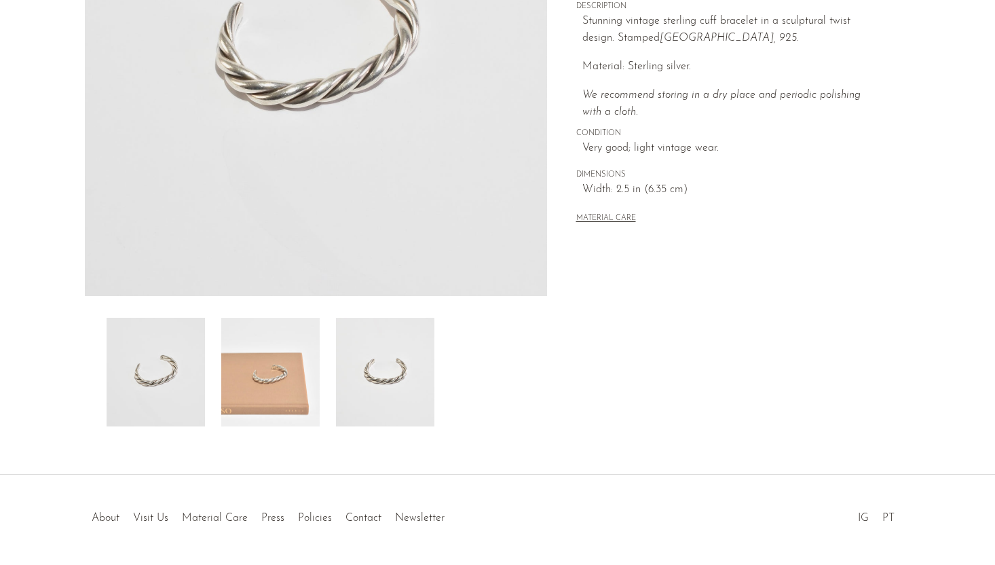
scroll to position [319, 0]
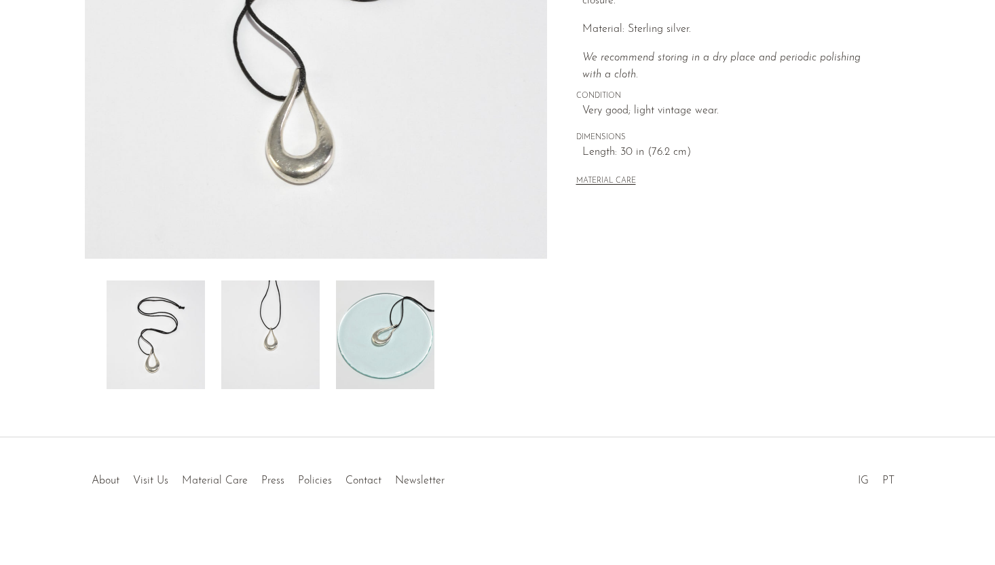
scroll to position [319, 0]
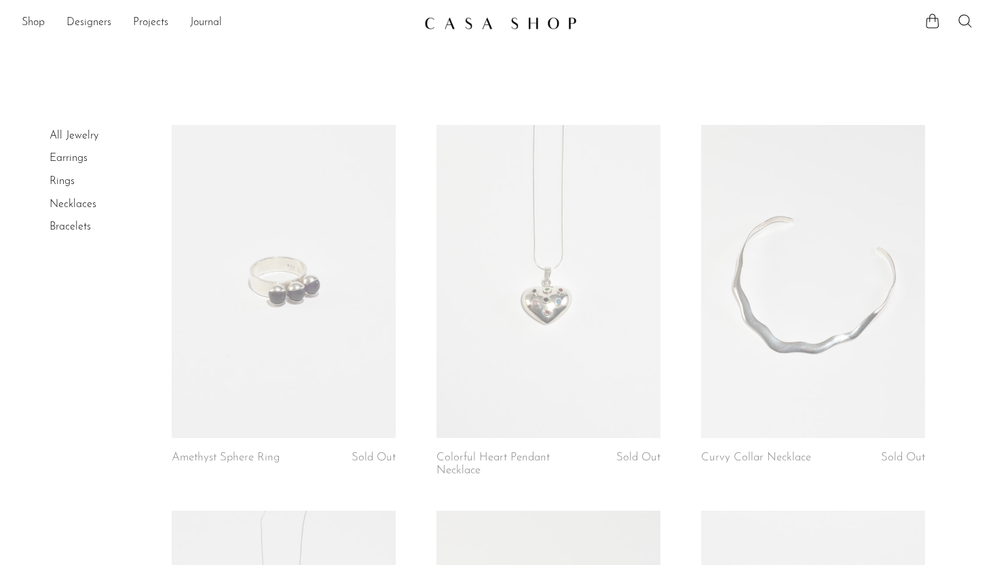
click at [545, 354] on link at bounding box center [549, 282] width 224 height 314
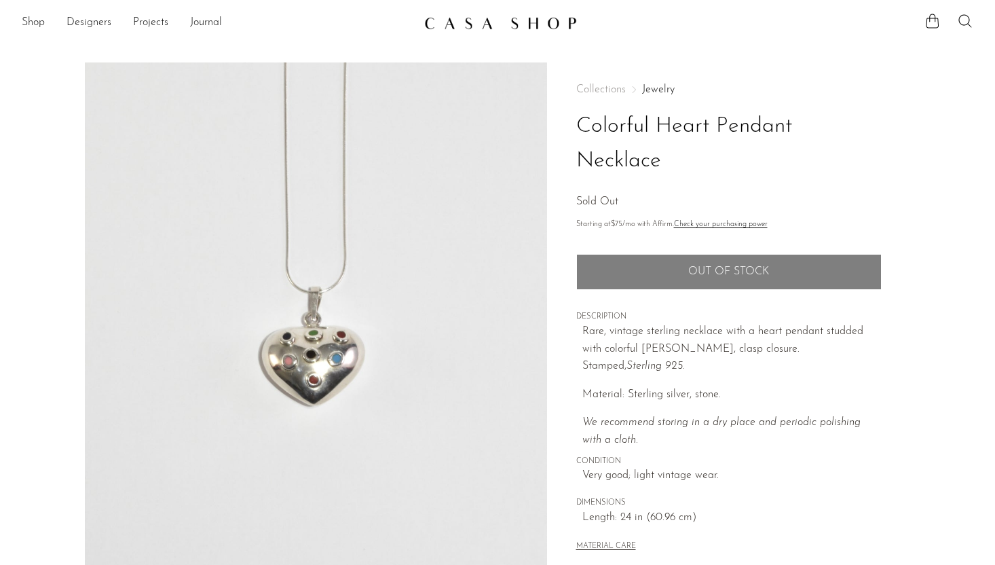
click at [486, 10] on section "Shop Featured New Arrivals Bestsellers Coming Soon Jewelry Jewelry All Earrings…" at bounding box center [497, 17] width 995 height 35
click at [484, 25] on img at bounding box center [500, 23] width 153 height 14
